Goal: Entertainment & Leisure: Consume media (video, audio)

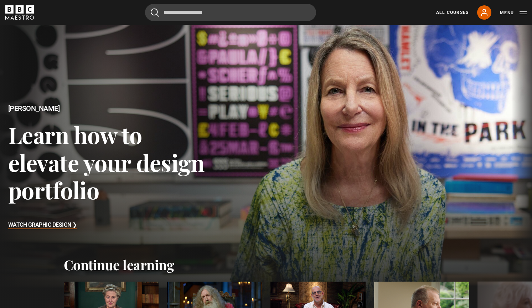
scroll to position [87, 0]
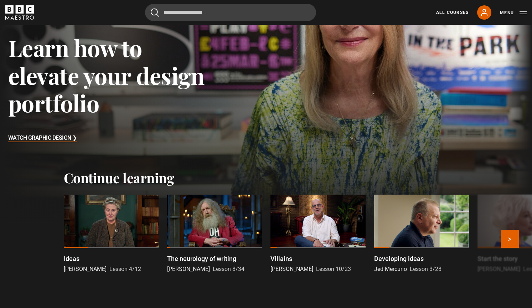
click at [111, 210] on div at bounding box center [111, 221] width 95 height 53
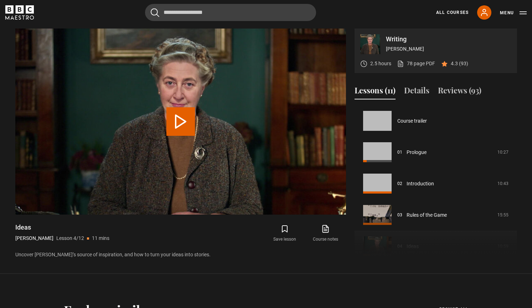
scroll to position [94, 0]
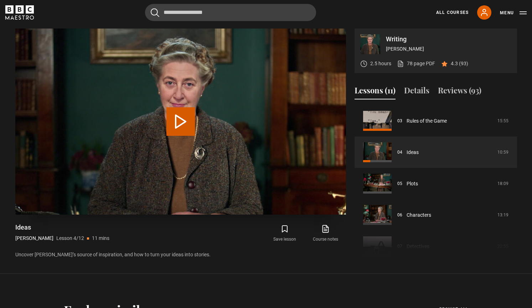
click at [178, 117] on button "Play Lesson Ideas" at bounding box center [180, 121] width 29 height 29
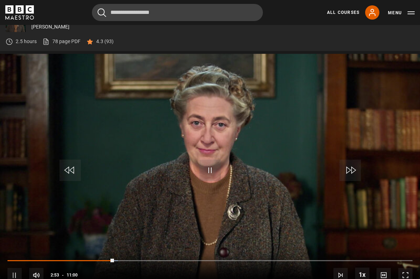
scroll to position [287, 0]
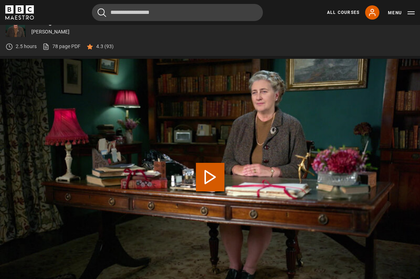
click at [210, 176] on button "Play Lesson Plots" at bounding box center [210, 177] width 29 height 29
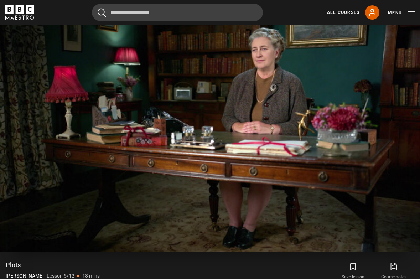
scroll to position [325, 0]
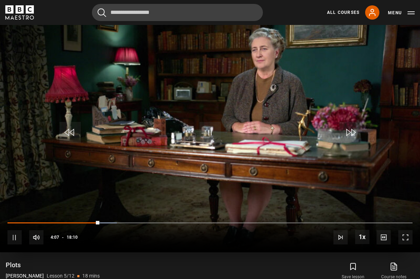
click at [18, 233] on span "Video Player" at bounding box center [14, 237] width 14 height 14
click at [13, 236] on span "Video Player" at bounding box center [14, 237] width 14 height 14
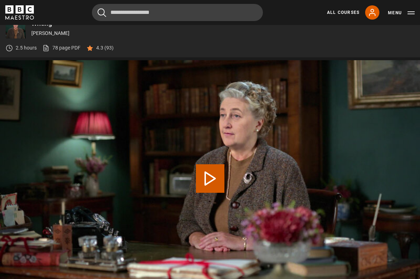
click at [210, 175] on button "Play Lesson Characters" at bounding box center [210, 178] width 29 height 29
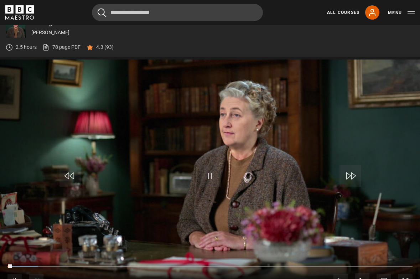
click at [207, 161] on button "Pause" at bounding box center [210, 176] width 25 height 32
